Goal: Check status: Check status

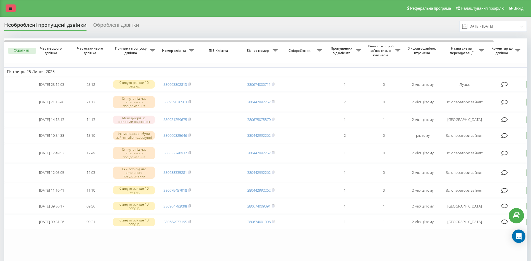
click at [9, 6] on link at bounding box center [11, 8] width 10 height 8
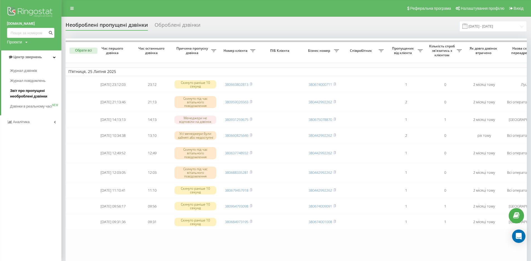
click at [21, 91] on span "Звіт про пропущені необроблені дзвінки" at bounding box center [34, 93] width 49 height 11
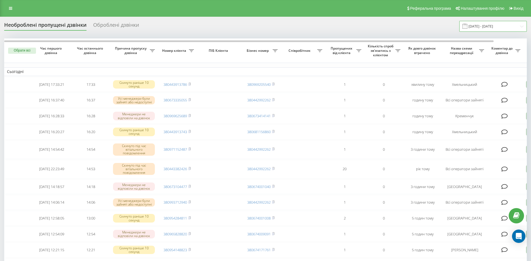
click at [508, 27] on input "[DATE] - [DATE]" at bounding box center [493, 26] width 68 height 11
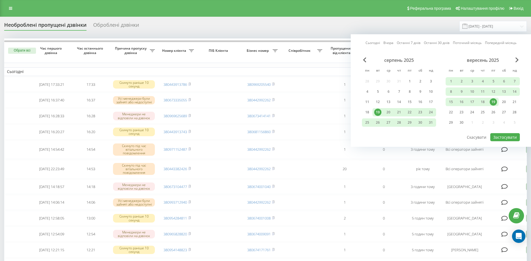
click at [493, 103] on div "19" at bounding box center [493, 102] width 7 height 7
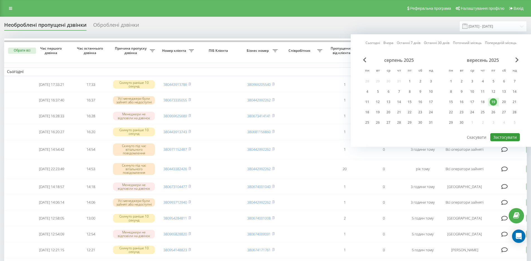
click at [505, 138] on button "Застосувати" at bounding box center [505, 137] width 30 height 8
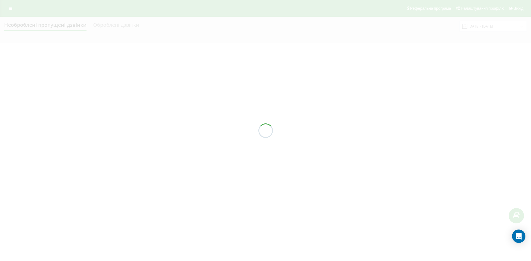
type input "[DATE] - [DATE]"
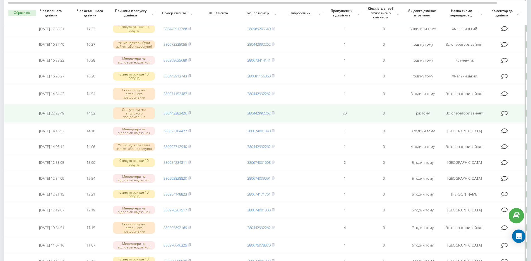
scroll to position [84, 0]
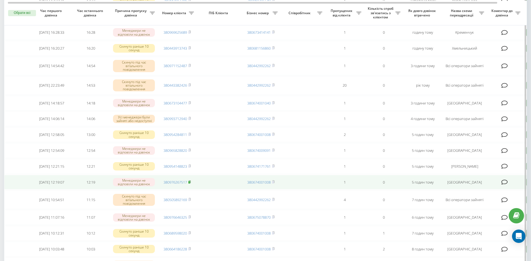
click at [189, 182] on rect at bounding box center [189, 182] width 2 height 3
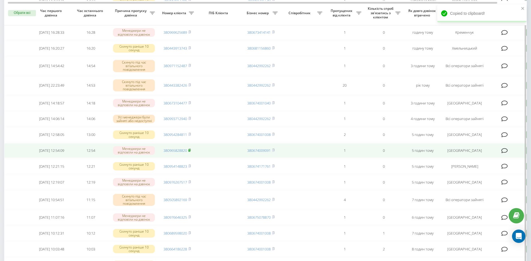
click at [190, 150] on icon at bounding box center [189, 150] width 3 height 3
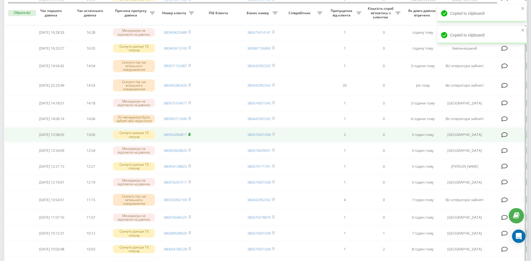
click at [189, 135] on rect at bounding box center [189, 135] width 2 height 3
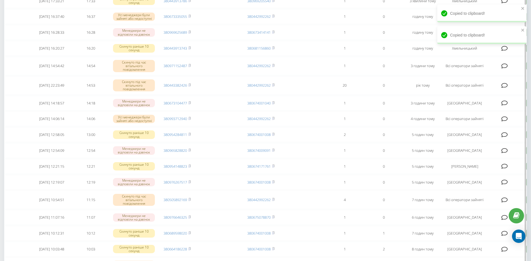
scroll to position [0, 0]
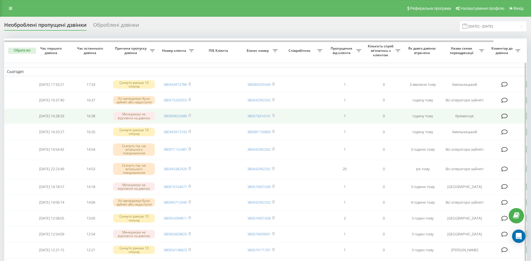
click at [191, 115] on td "380969625689" at bounding box center [177, 116] width 39 height 15
click at [189, 116] on rect at bounding box center [189, 116] width 2 height 3
